Goal: Transaction & Acquisition: Book appointment/travel/reservation

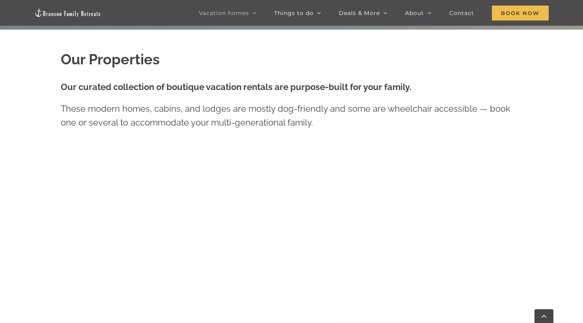
scroll to position [315, 0]
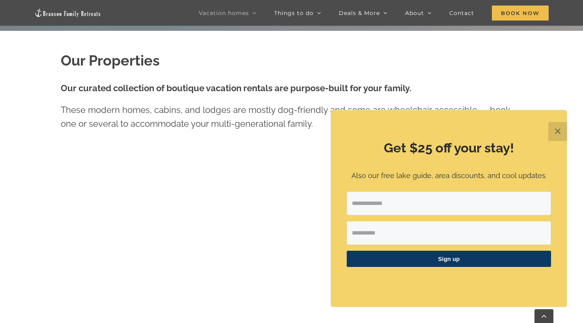
click at [554, 130] on button "✕" at bounding box center [557, 131] width 19 height 19
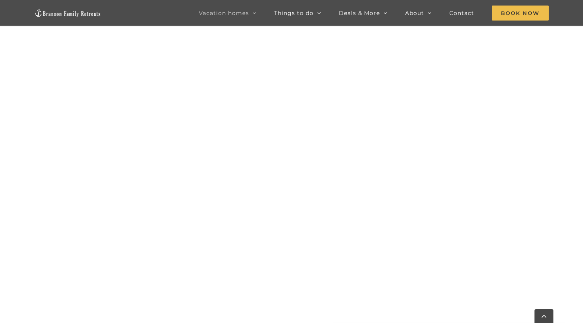
scroll to position [438, 0]
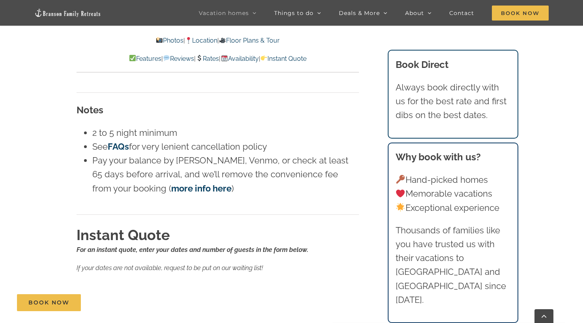
scroll to position [4863, 0]
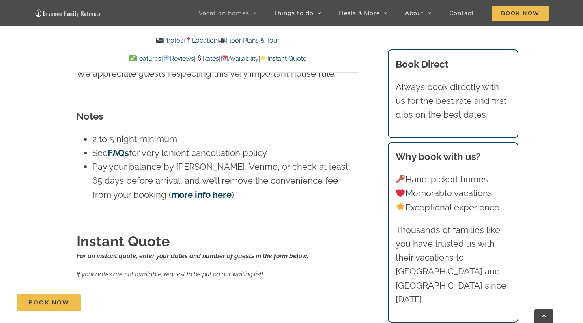
click at [200, 61] on img at bounding box center [199, 58] width 6 height 6
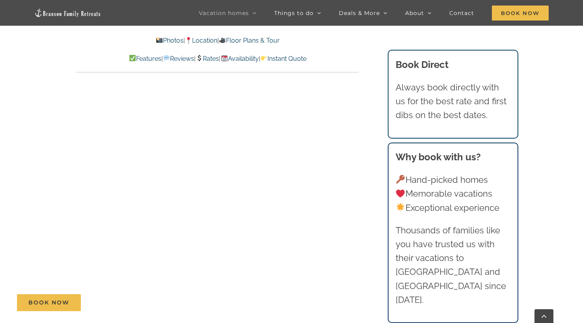
scroll to position [3792, 0]
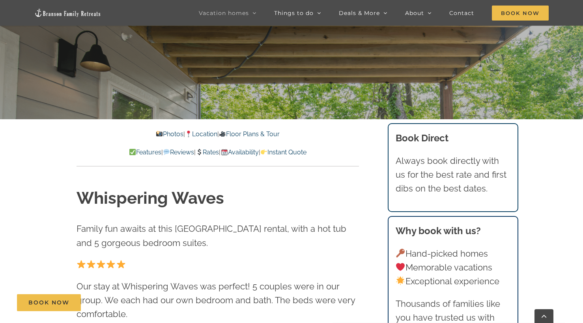
scroll to position [240, 0]
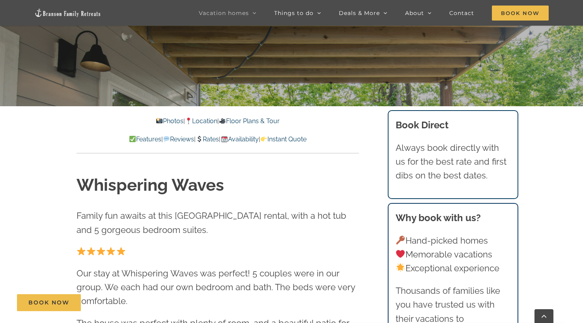
click at [210, 140] on link "Rates" at bounding box center [207, 138] width 23 height 7
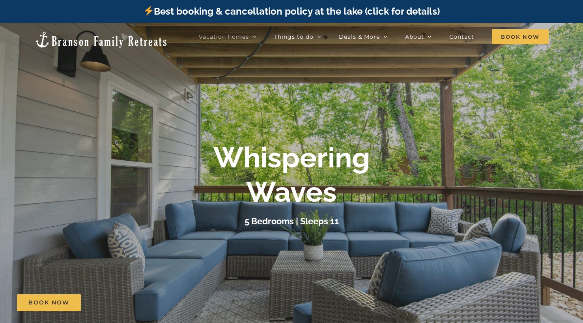
click at [511, 186] on div "Whispering Waves 5 Bedrooms | Sleeps 11" at bounding box center [291, 184] width 583 height 88
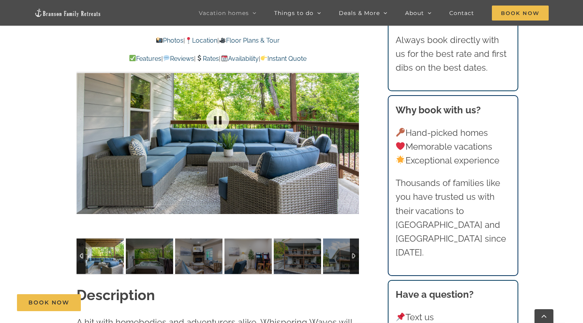
scroll to position [650, 0]
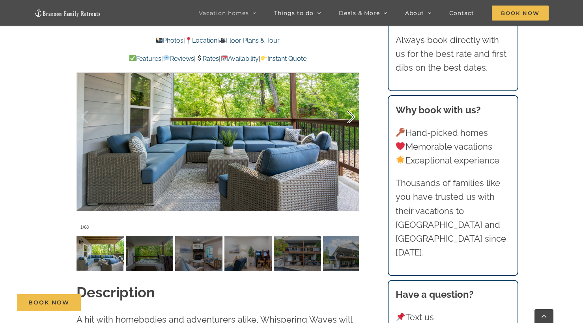
click at [348, 121] on div at bounding box center [343, 117] width 24 height 49
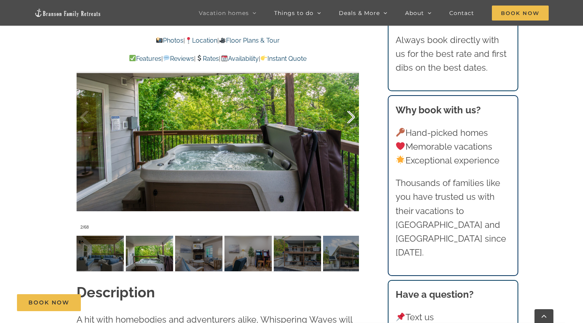
click at [348, 121] on div at bounding box center [343, 117] width 24 height 49
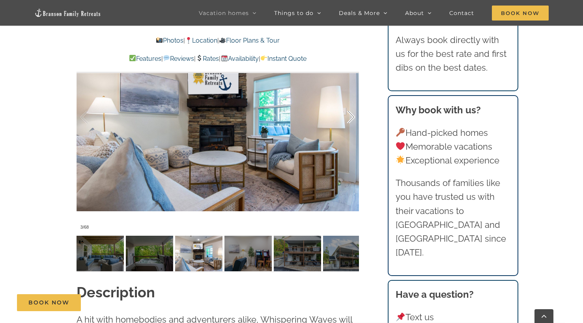
click at [348, 121] on div at bounding box center [343, 117] width 24 height 49
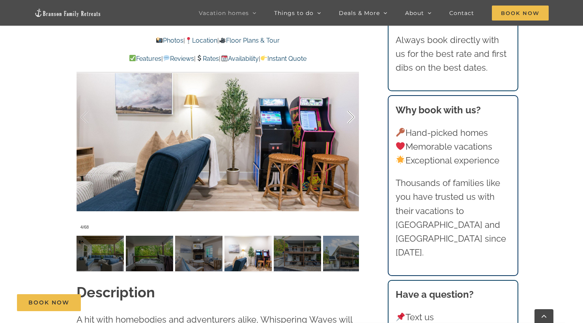
click at [348, 121] on div at bounding box center [343, 117] width 24 height 49
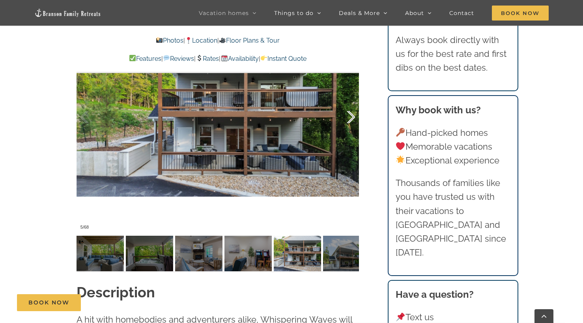
click at [348, 121] on div at bounding box center [343, 117] width 24 height 49
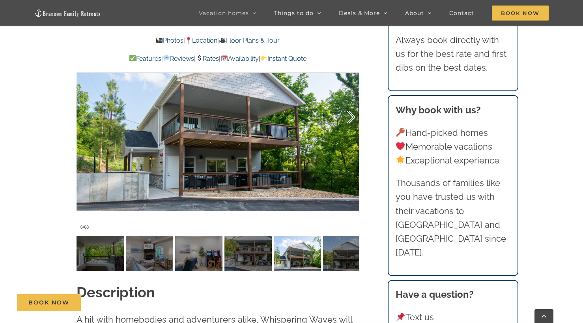
click at [348, 121] on div at bounding box center [343, 117] width 24 height 49
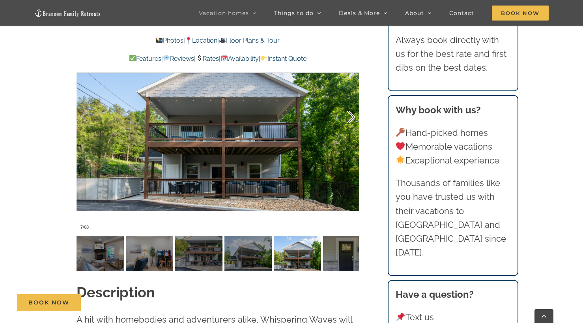
click at [348, 121] on div at bounding box center [343, 117] width 24 height 49
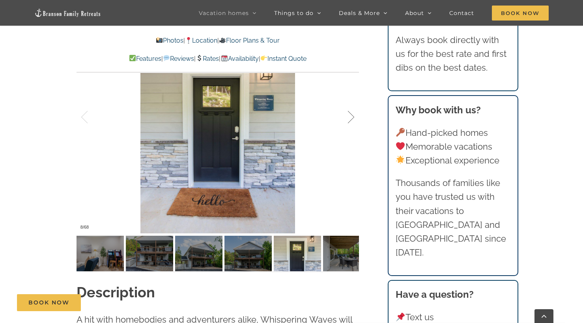
click at [348, 121] on div at bounding box center [343, 117] width 24 height 49
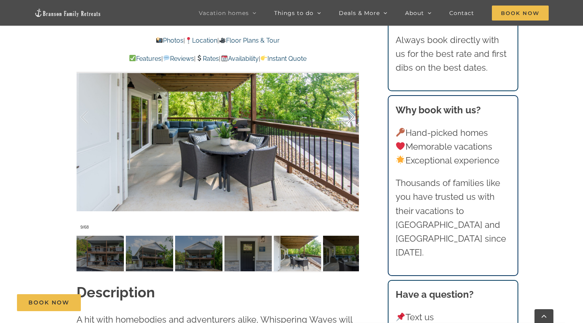
click at [348, 121] on div at bounding box center [343, 117] width 24 height 49
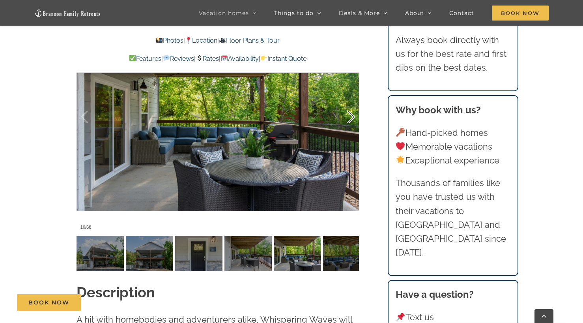
click at [348, 121] on div at bounding box center [343, 117] width 24 height 49
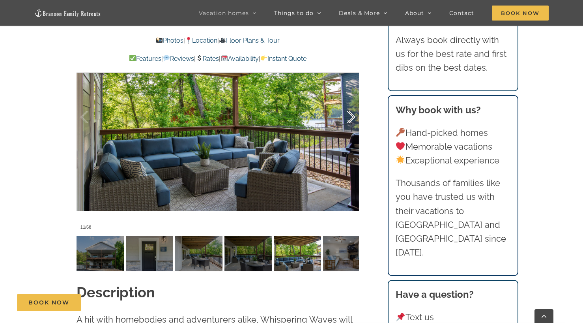
click at [348, 121] on div at bounding box center [343, 117] width 24 height 49
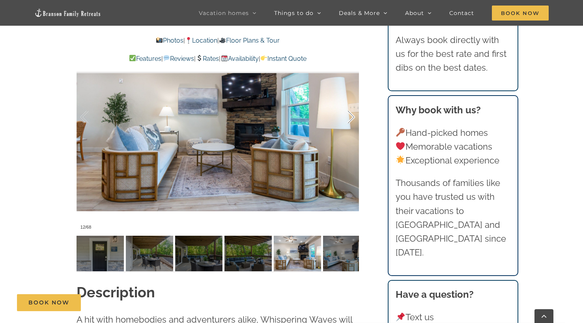
click at [348, 121] on div at bounding box center [343, 117] width 24 height 49
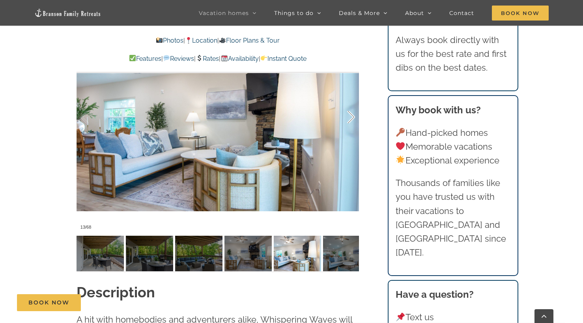
click at [348, 121] on div at bounding box center [343, 117] width 24 height 49
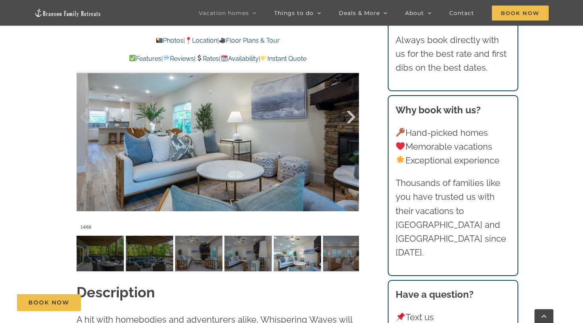
click at [348, 121] on div at bounding box center [343, 117] width 24 height 49
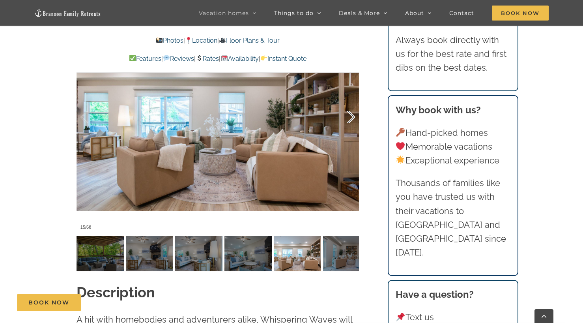
click at [348, 121] on div at bounding box center [343, 117] width 24 height 49
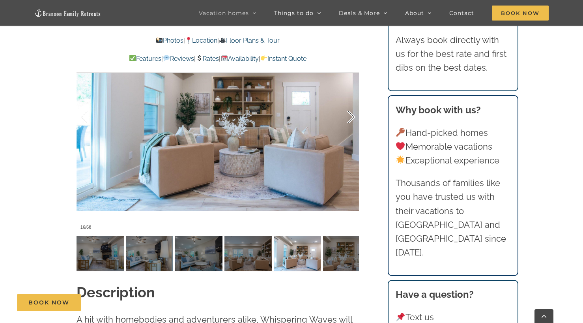
click at [348, 121] on div at bounding box center [343, 117] width 24 height 49
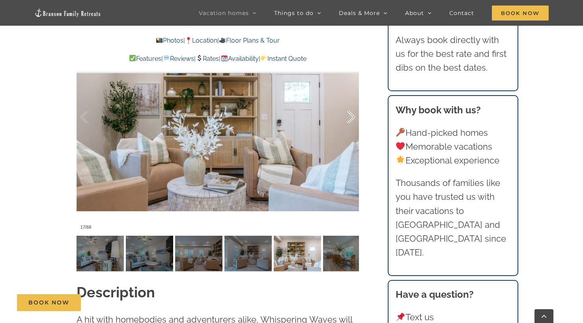
click at [348, 121] on div at bounding box center [343, 117] width 24 height 49
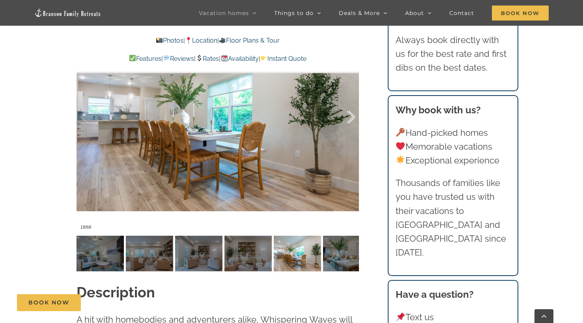
click at [348, 121] on div at bounding box center [343, 117] width 24 height 49
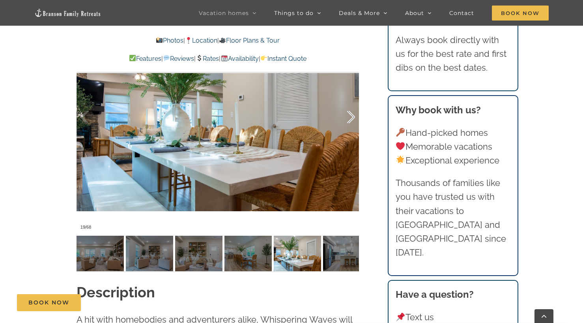
click at [348, 121] on div at bounding box center [343, 117] width 24 height 49
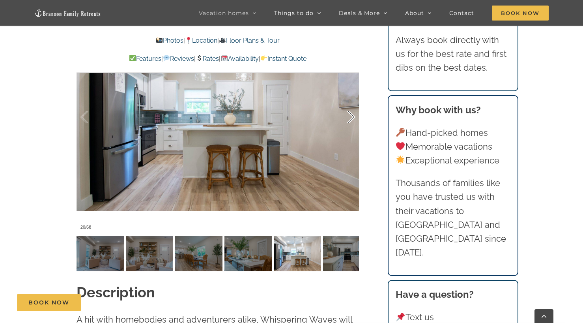
click at [348, 121] on div at bounding box center [343, 117] width 24 height 49
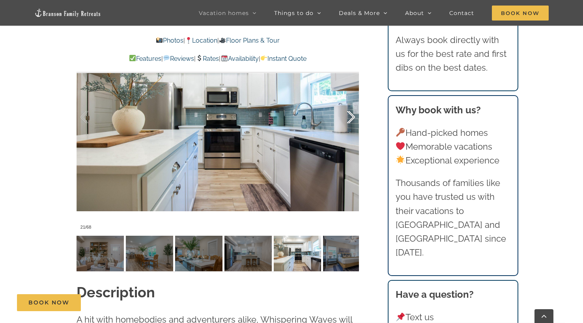
click at [348, 121] on div at bounding box center [343, 117] width 24 height 49
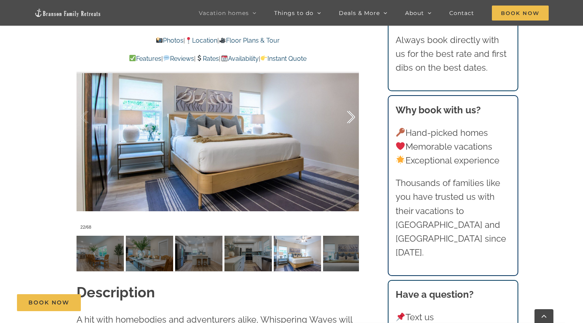
click at [348, 121] on div at bounding box center [343, 117] width 24 height 49
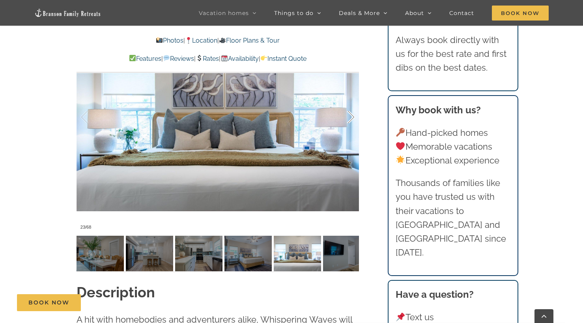
click at [348, 121] on div at bounding box center [343, 117] width 24 height 49
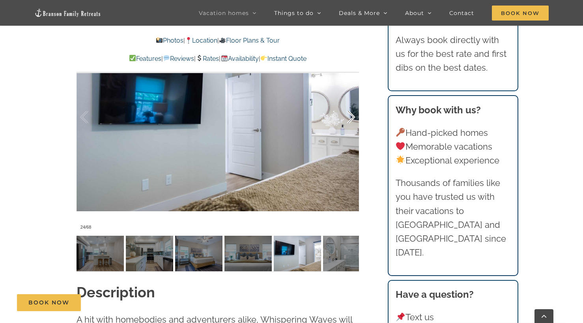
click at [348, 121] on div at bounding box center [343, 117] width 24 height 49
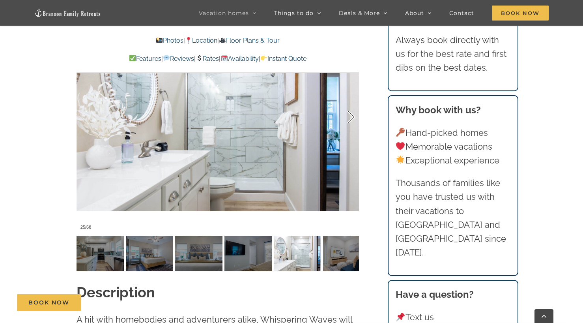
click at [348, 121] on div at bounding box center [343, 117] width 24 height 49
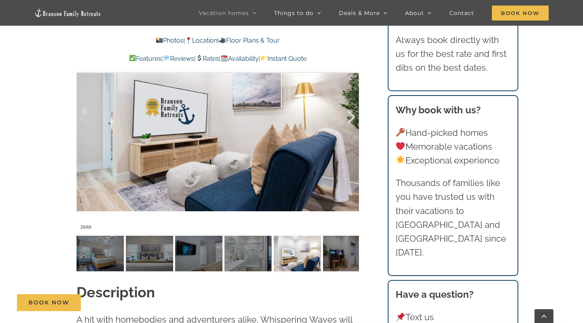
click at [348, 121] on div at bounding box center [343, 117] width 24 height 49
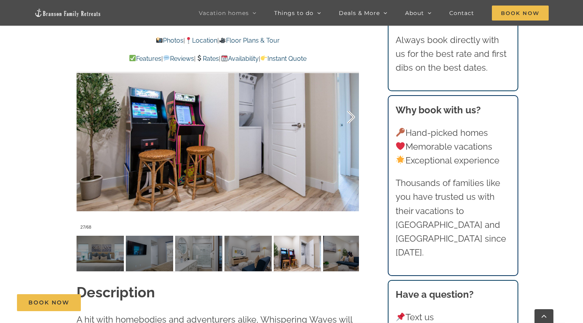
click at [348, 121] on div at bounding box center [343, 117] width 24 height 49
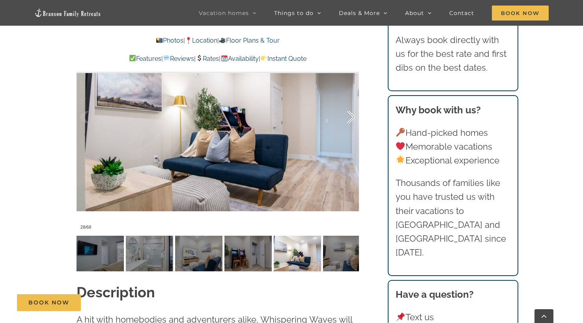
click at [348, 121] on div at bounding box center [343, 117] width 24 height 49
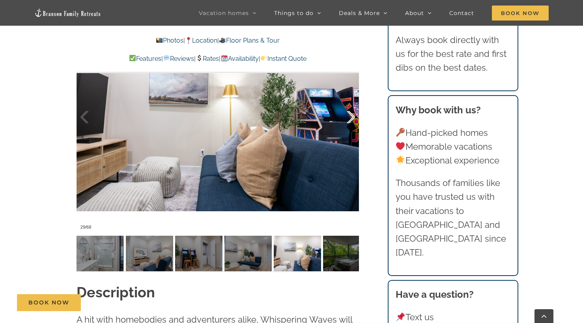
click at [348, 121] on div at bounding box center [343, 117] width 24 height 49
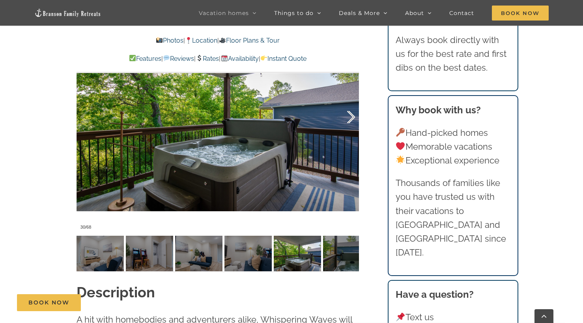
click at [348, 121] on div at bounding box center [343, 117] width 24 height 49
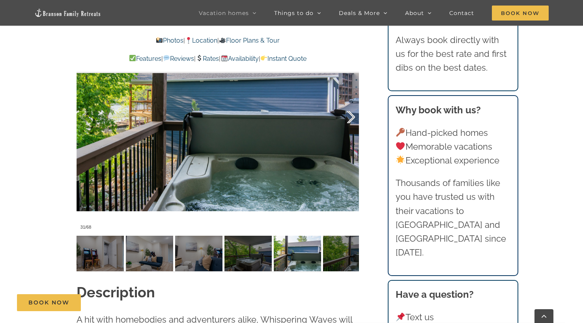
click at [348, 121] on div at bounding box center [343, 117] width 24 height 49
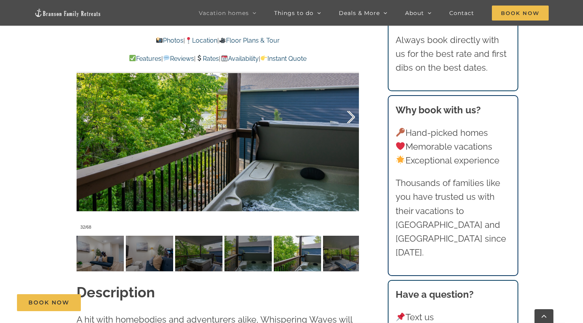
click at [348, 121] on div at bounding box center [343, 117] width 24 height 49
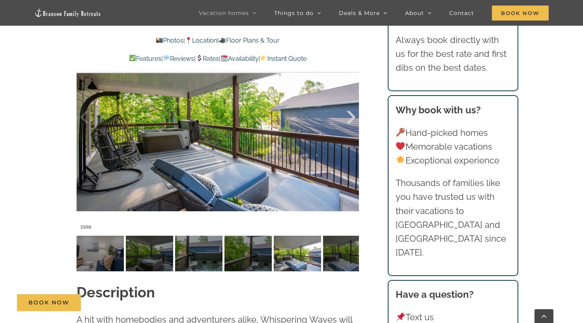
click at [348, 121] on div at bounding box center [343, 117] width 24 height 49
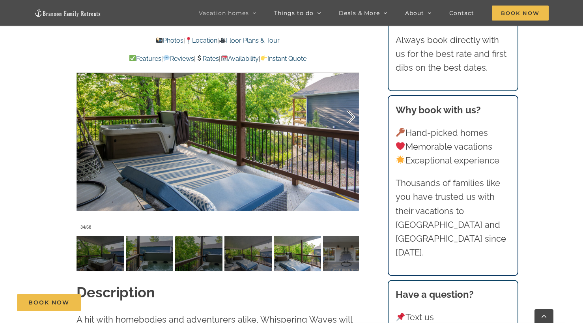
click at [348, 121] on div at bounding box center [343, 117] width 24 height 49
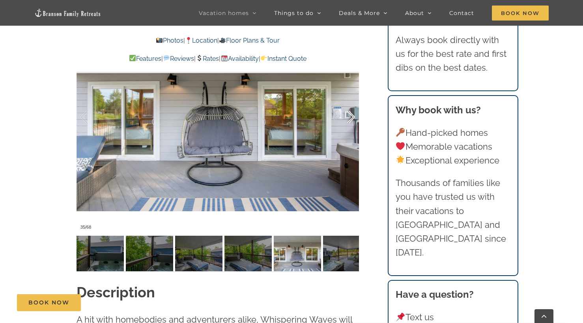
click at [348, 121] on div at bounding box center [343, 117] width 24 height 49
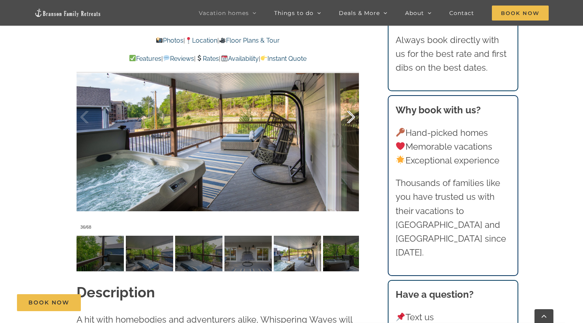
click at [348, 121] on div at bounding box center [343, 117] width 24 height 49
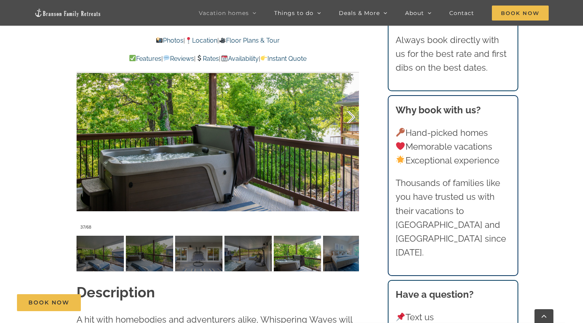
click at [348, 121] on div at bounding box center [343, 117] width 24 height 49
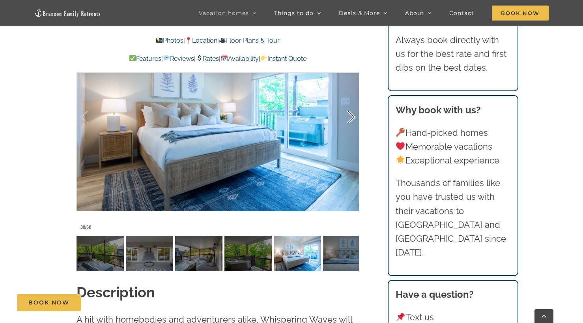
click at [348, 121] on div at bounding box center [343, 117] width 24 height 49
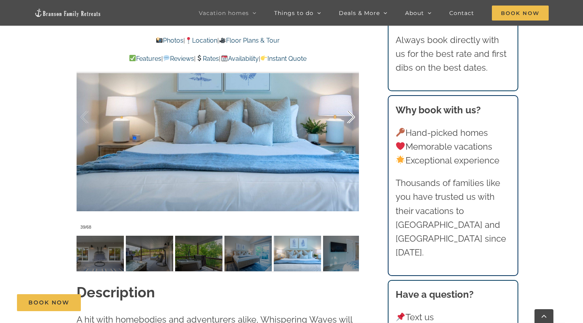
click at [348, 121] on div at bounding box center [343, 117] width 24 height 49
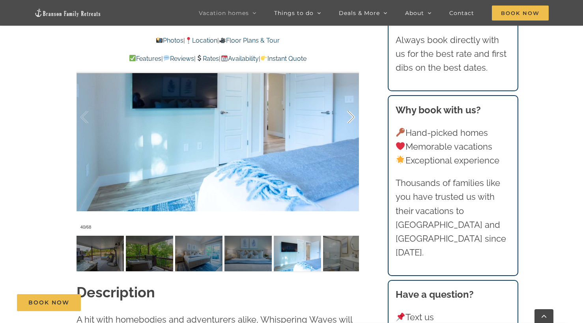
click at [348, 121] on div at bounding box center [343, 117] width 24 height 49
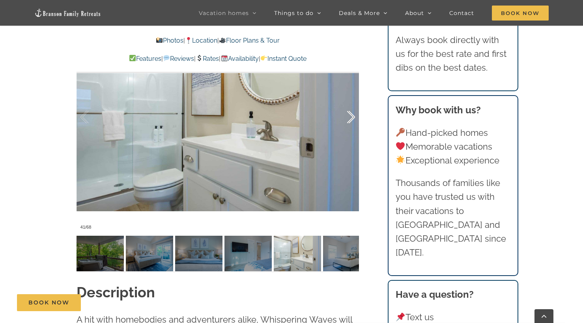
click at [348, 121] on div at bounding box center [343, 117] width 24 height 49
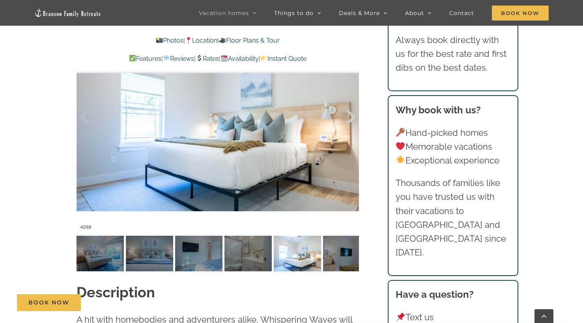
click at [348, 121] on div at bounding box center [343, 117] width 24 height 49
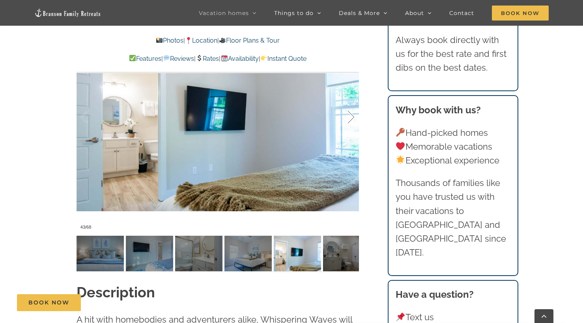
click at [348, 121] on div at bounding box center [343, 117] width 24 height 49
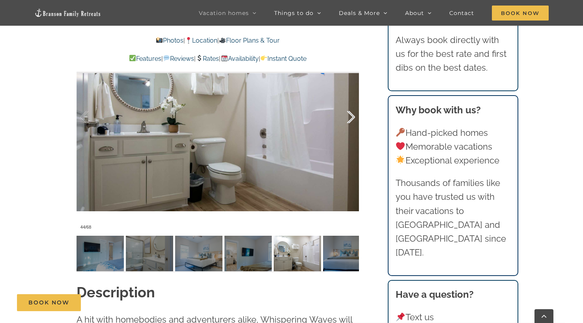
click at [348, 121] on div at bounding box center [343, 117] width 24 height 49
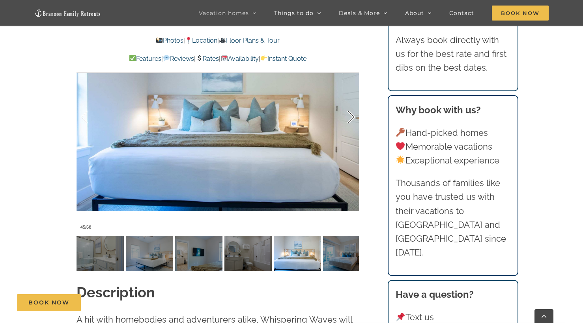
click at [348, 121] on div at bounding box center [343, 117] width 24 height 49
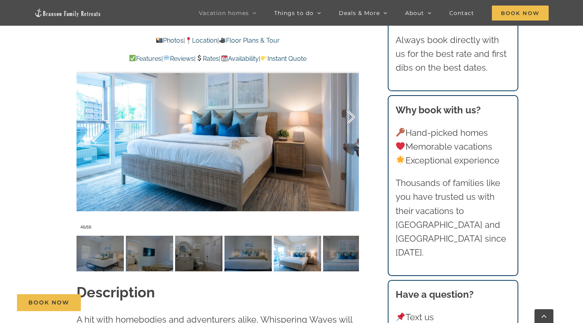
click at [348, 121] on div at bounding box center [343, 117] width 24 height 49
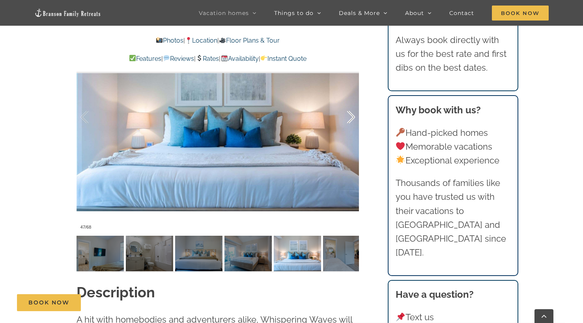
click at [348, 121] on div at bounding box center [343, 117] width 24 height 49
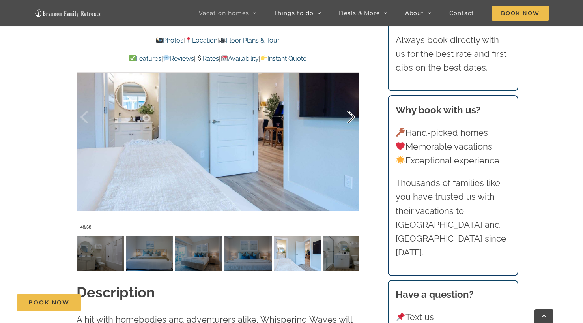
click at [348, 121] on div at bounding box center [343, 117] width 24 height 49
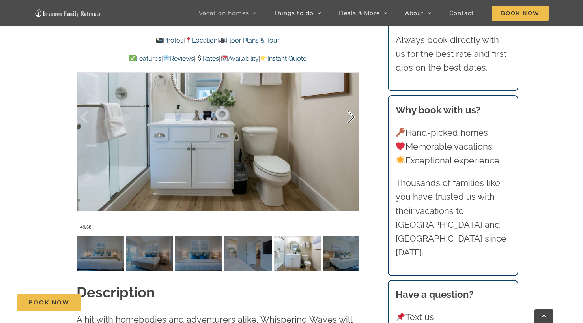
click at [348, 121] on div at bounding box center [343, 117] width 24 height 49
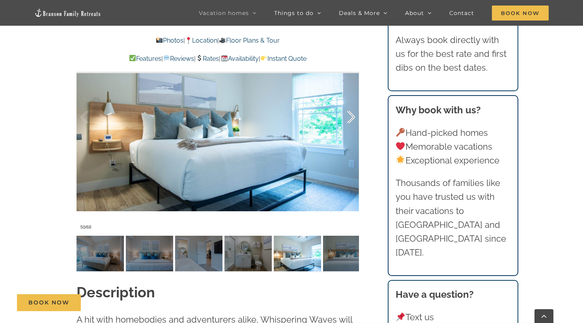
click at [348, 121] on div at bounding box center [343, 117] width 24 height 49
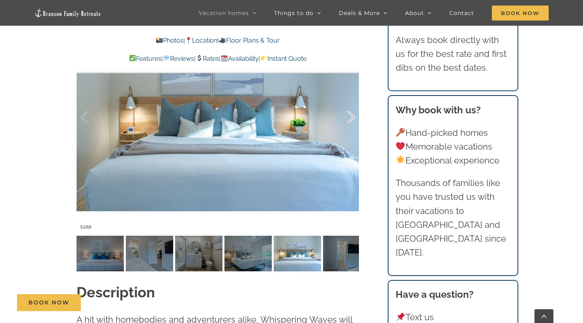
click at [348, 121] on div at bounding box center [343, 117] width 24 height 49
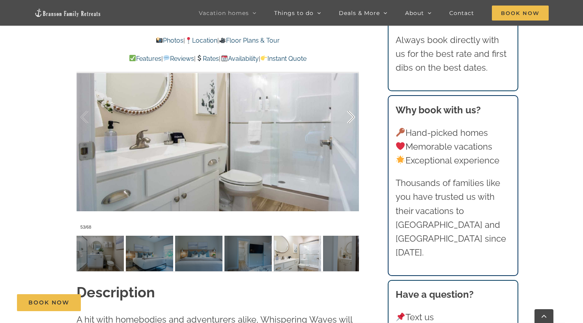
click at [348, 121] on div at bounding box center [343, 117] width 24 height 49
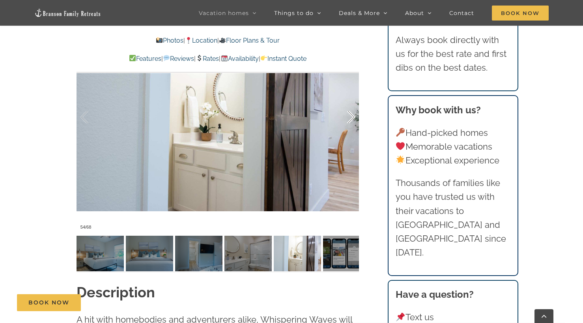
click at [348, 121] on div at bounding box center [343, 117] width 24 height 49
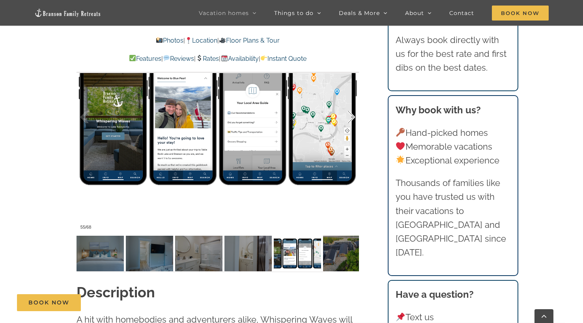
click at [348, 121] on div at bounding box center [343, 117] width 24 height 49
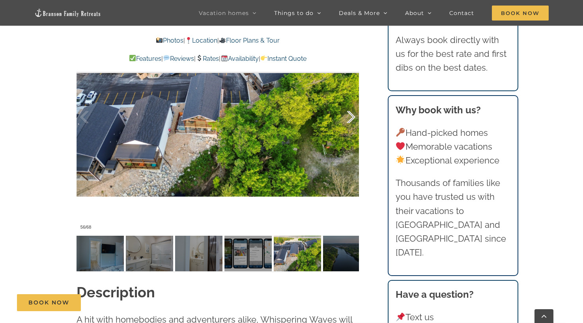
click at [348, 121] on div at bounding box center [343, 117] width 24 height 49
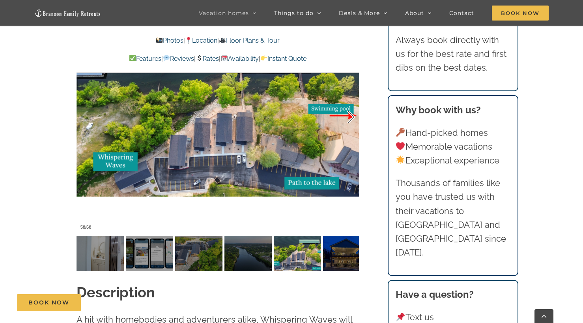
click at [348, 121] on div at bounding box center [343, 117] width 24 height 49
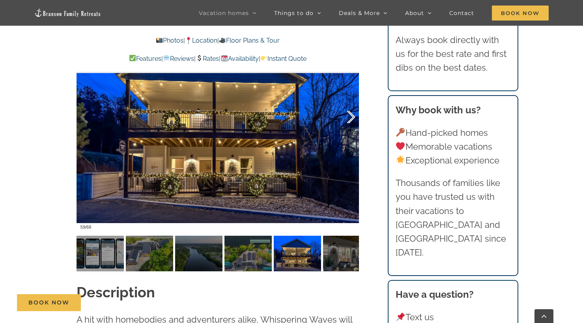
click at [348, 121] on div at bounding box center [343, 117] width 24 height 49
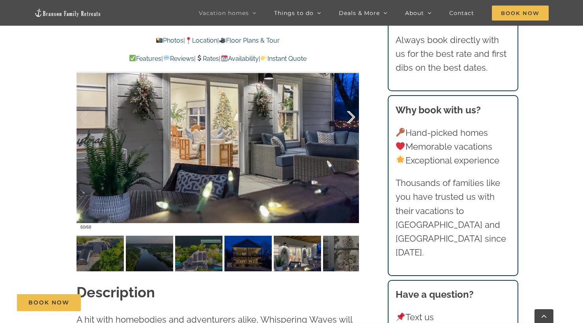
click at [348, 121] on div at bounding box center [343, 117] width 24 height 49
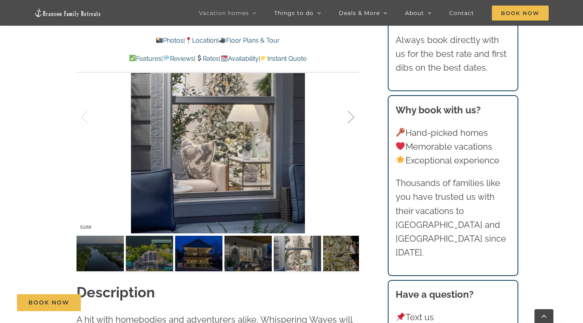
click at [348, 121] on div at bounding box center [343, 117] width 24 height 49
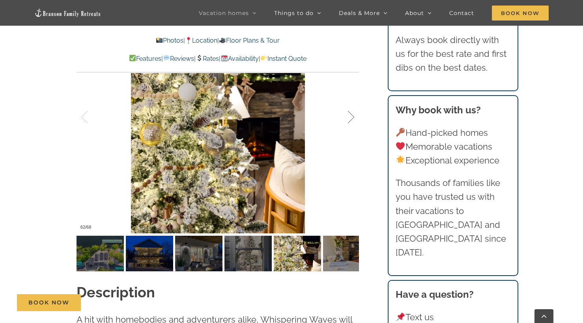
click at [348, 121] on div at bounding box center [343, 117] width 24 height 49
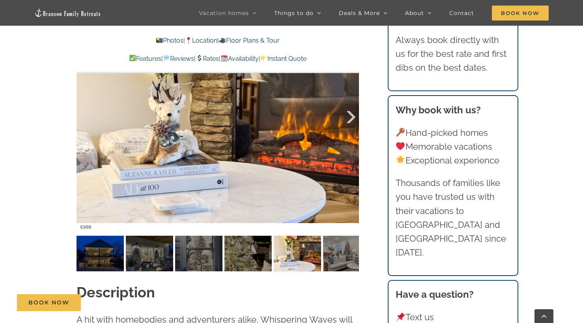
click at [348, 121] on div at bounding box center [343, 117] width 24 height 49
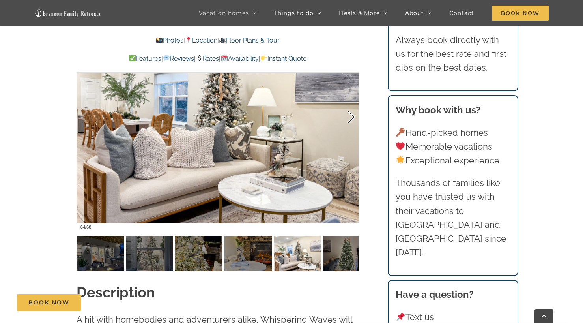
click at [348, 121] on div at bounding box center [343, 117] width 24 height 49
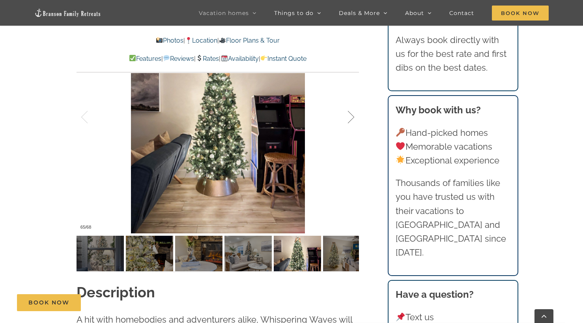
click at [348, 121] on div at bounding box center [343, 117] width 24 height 49
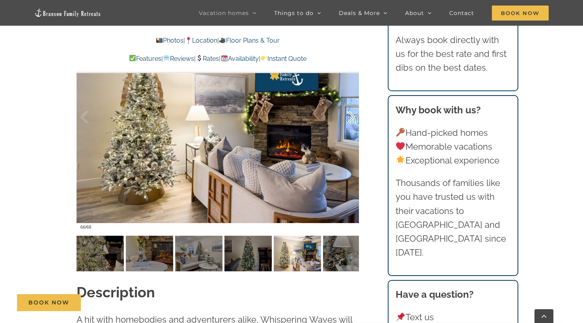
click at [348, 121] on div at bounding box center [343, 117] width 24 height 49
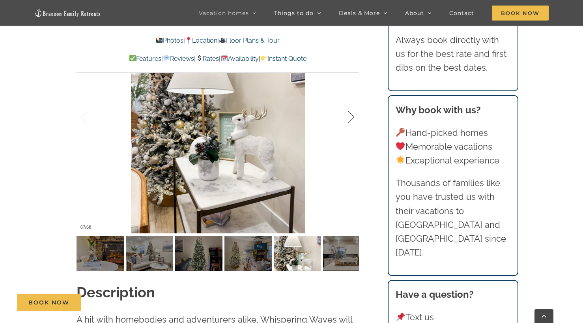
click at [348, 121] on div at bounding box center [343, 117] width 24 height 49
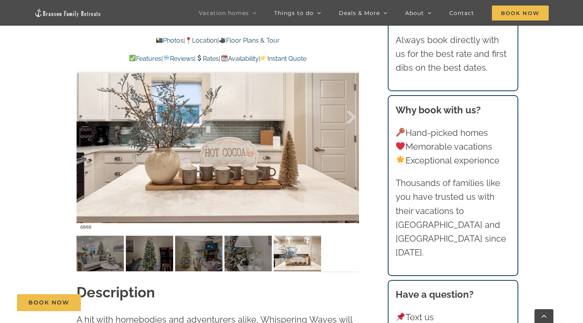
click at [348, 121] on div at bounding box center [343, 117] width 24 height 49
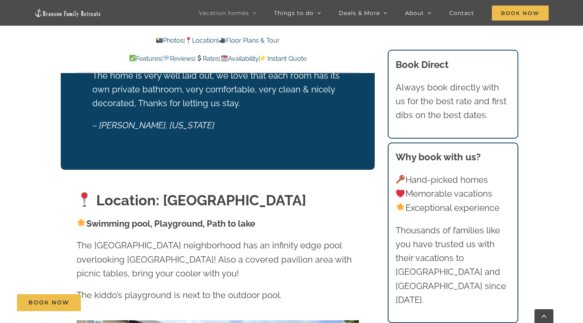
scroll to position [754, 0]
